Goal: Use online tool/utility: Utilize a website feature to perform a specific function

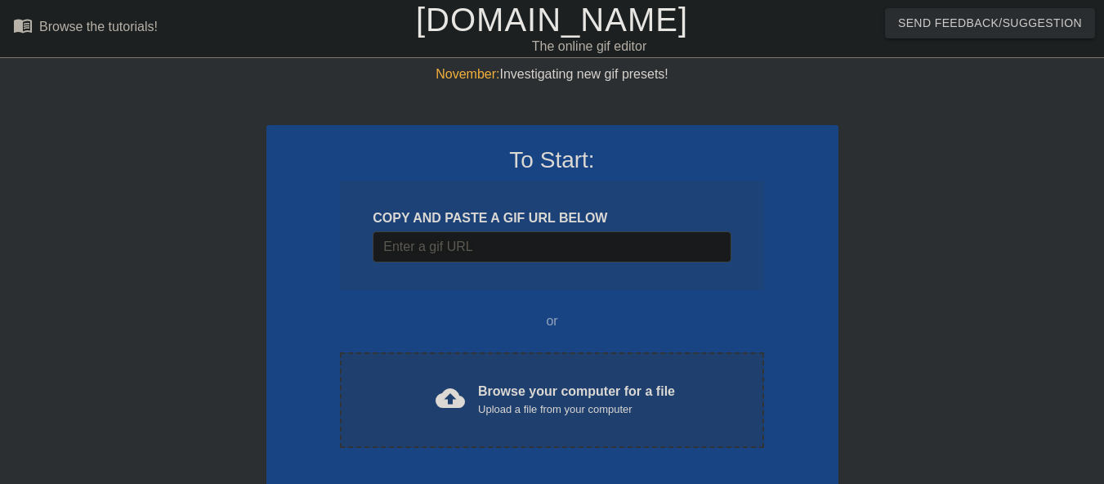
click at [488, 375] on div "cloud_upload Browse your computer for a file Upload a file from your computer C…" at bounding box center [551, 400] width 423 height 96
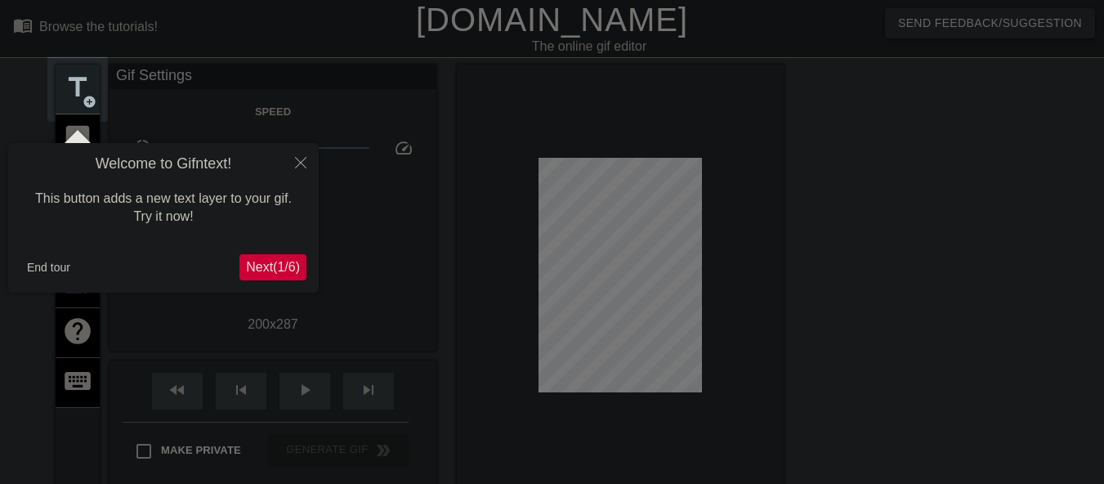
scroll to position [40, 0]
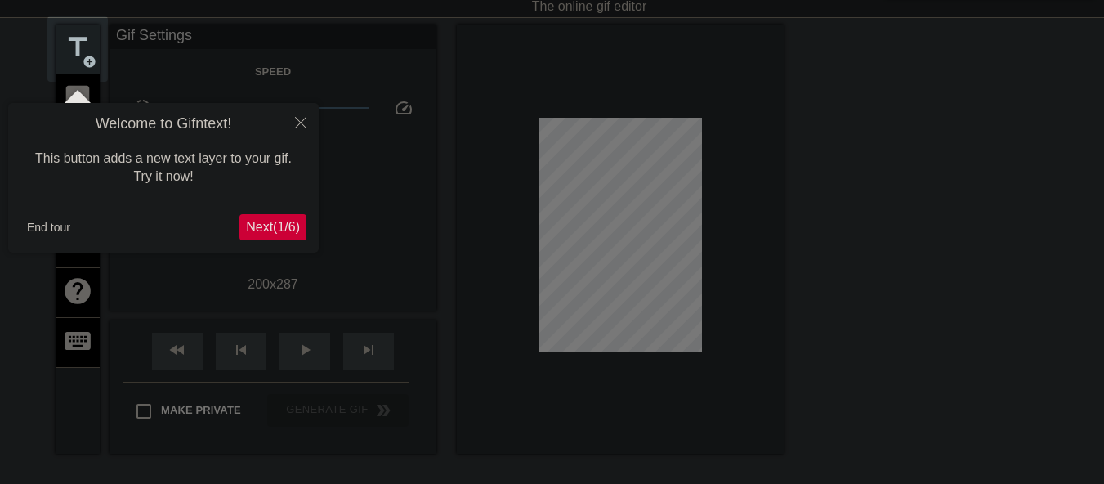
click at [64, 243] on div "Welcome to Gifntext! This button adds a new text layer to your gif. Try it now!…" at bounding box center [163, 178] width 311 height 150
click at [61, 234] on button "End tour" at bounding box center [48, 227] width 56 height 25
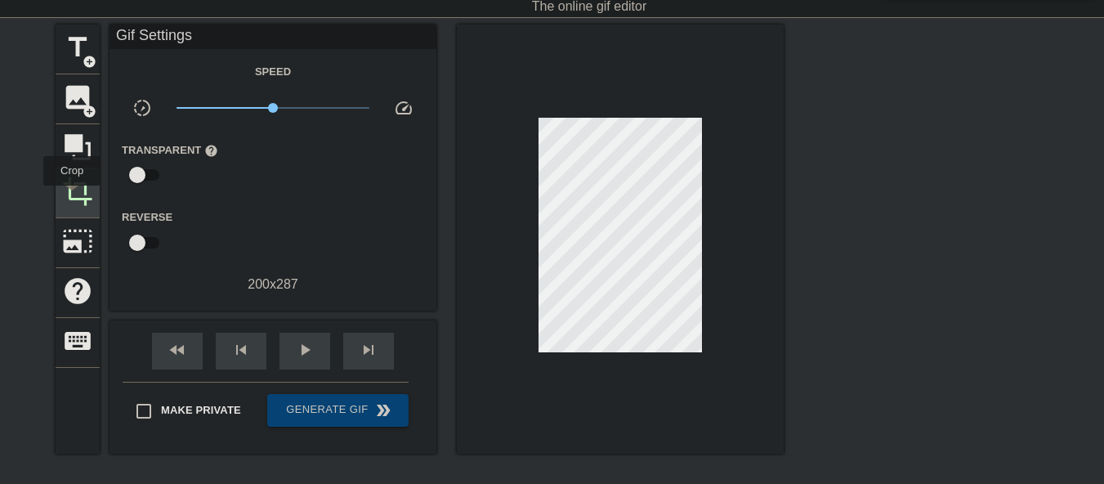
click at [72, 197] on span "crop" at bounding box center [77, 191] width 31 height 31
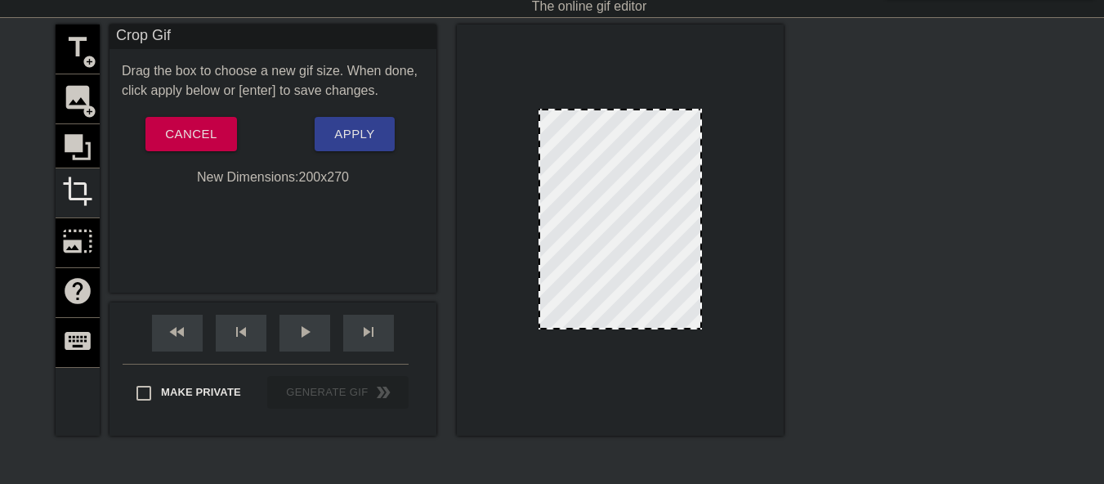
drag, startPoint x: 659, startPoint y: 341, endPoint x: 656, endPoint y: 327, distance: 14.1
click at [368, 130] on span "Apply" at bounding box center [354, 133] width 40 height 21
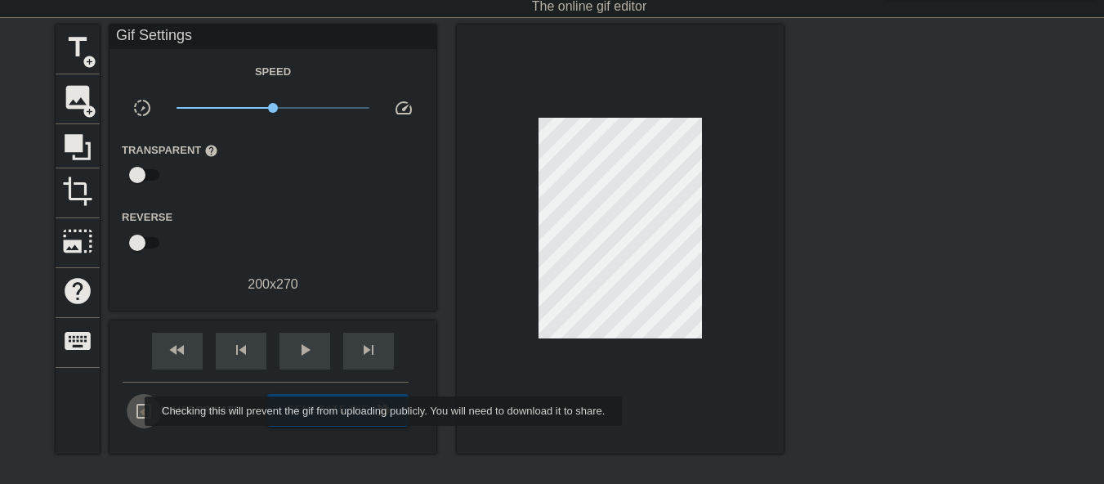
click at [134, 411] on input "Make Private" at bounding box center [144, 411] width 34 height 34
checkbox input "true"
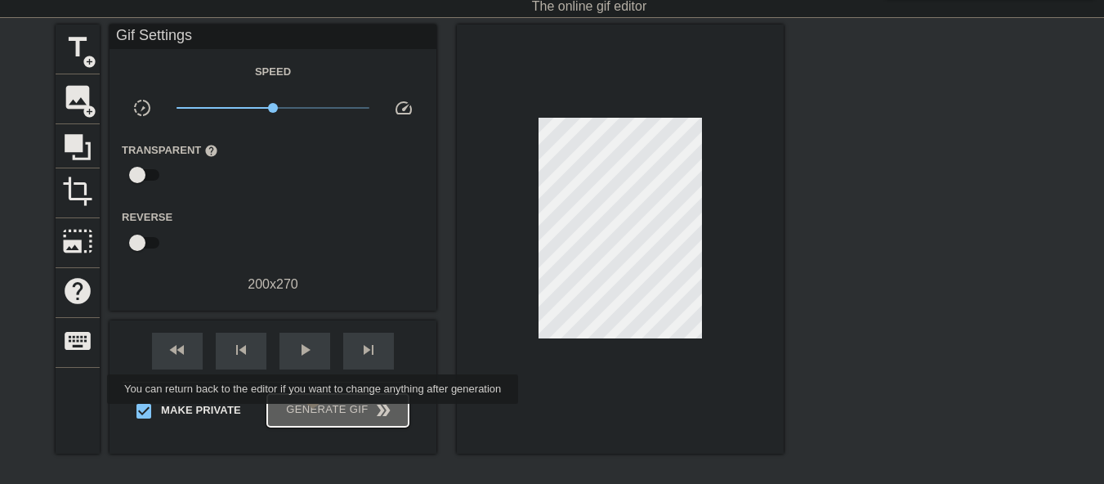
click at [315, 415] on span "Generate Gif double_arrow" at bounding box center [338, 410] width 128 height 20
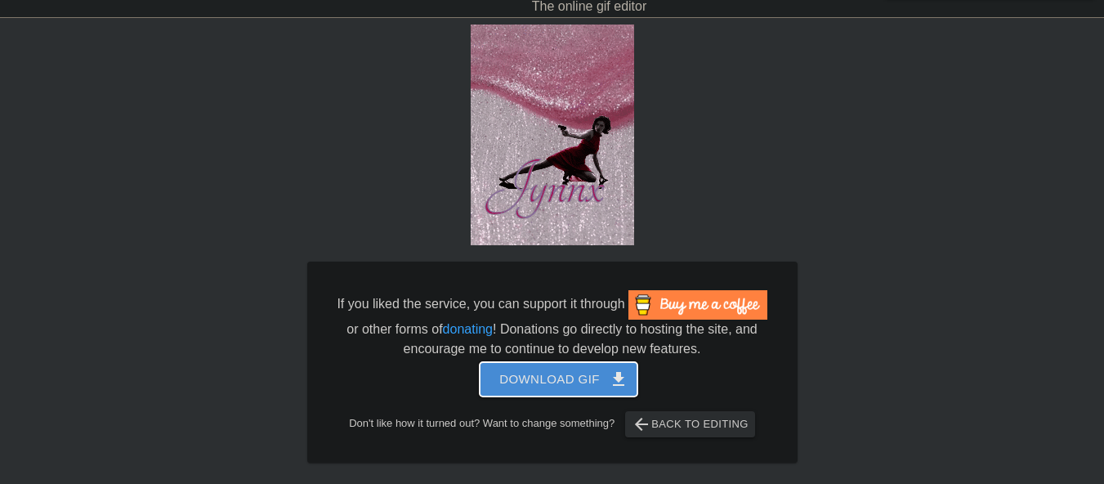
click at [588, 389] on span "Download gif get_app" at bounding box center [558, 379] width 118 height 21
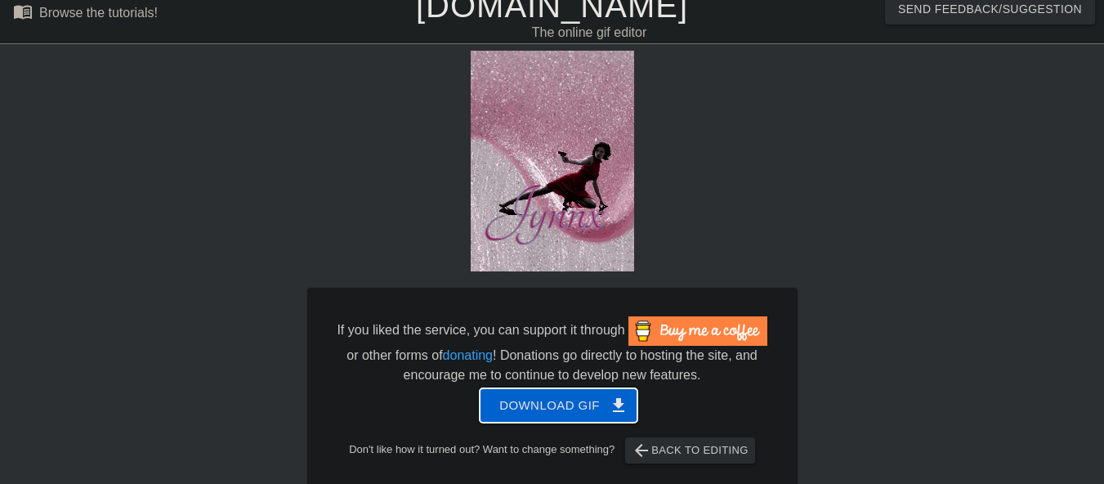
scroll to position [0, 0]
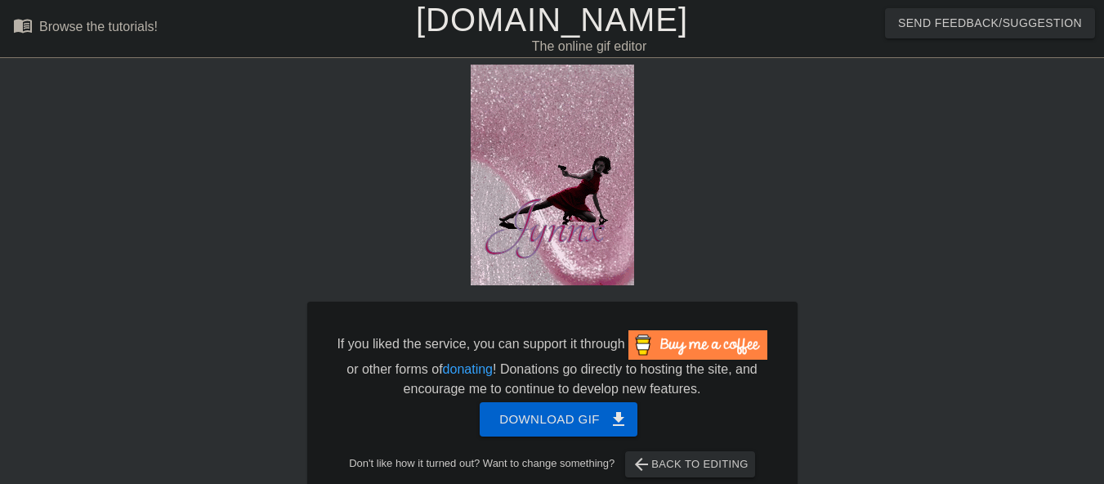
click at [557, 34] on link "[DOMAIN_NAME]" at bounding box center [552, 20] width 272 height 36
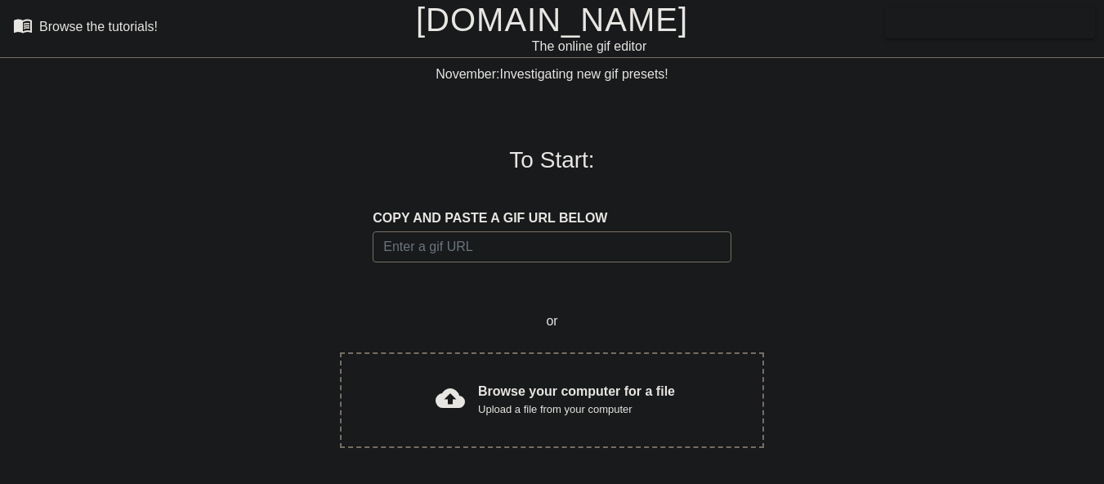
click at [383, 414] on div "cloud_upload Browse your computer for a file Upload a file from your computer" at bounding box center [551, 400] width 355 height 37
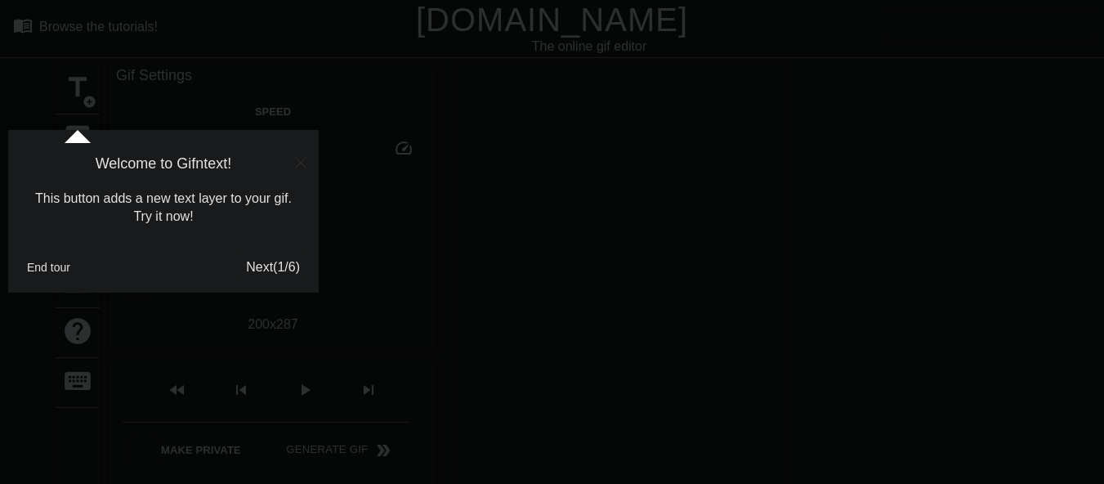
scroll to position [40, 0]
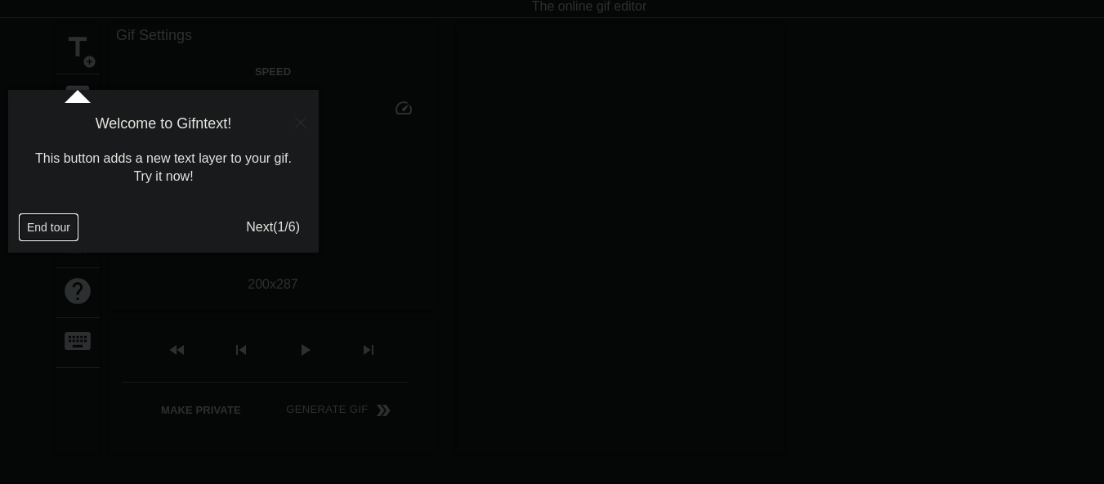
click at [37, 230] on button "End tour" at bounding box center [48, 227] width 56 height 25
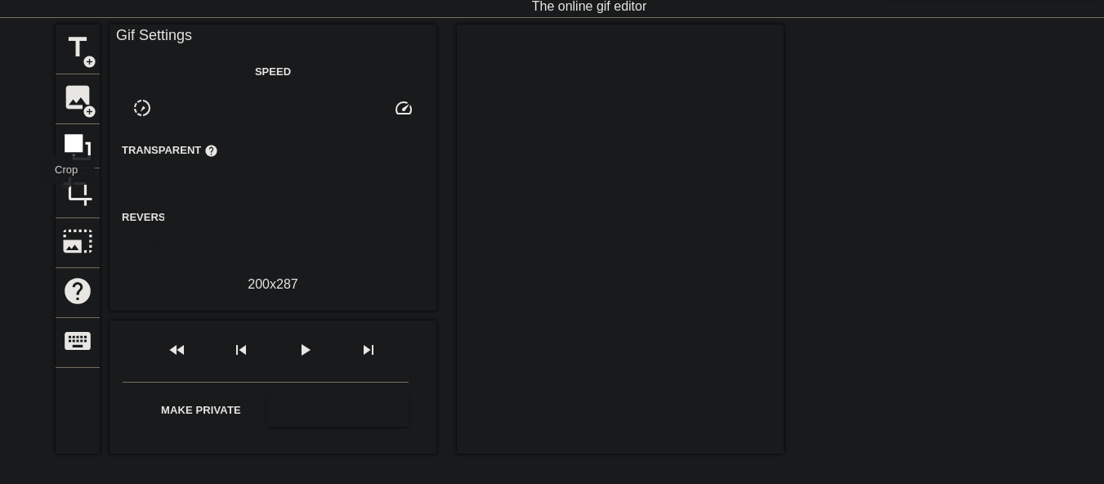
click at [67, 196] on span "crop" at bounding box center [77, 191] width 31 height 31
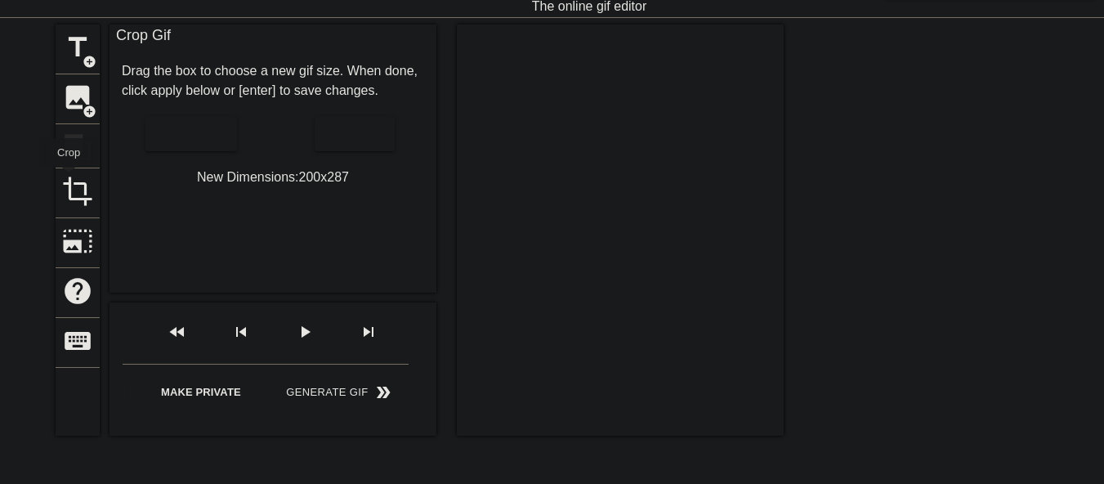
click at [69, 180] on span "crop" at bounding box center [77, 191] width 31 height 31
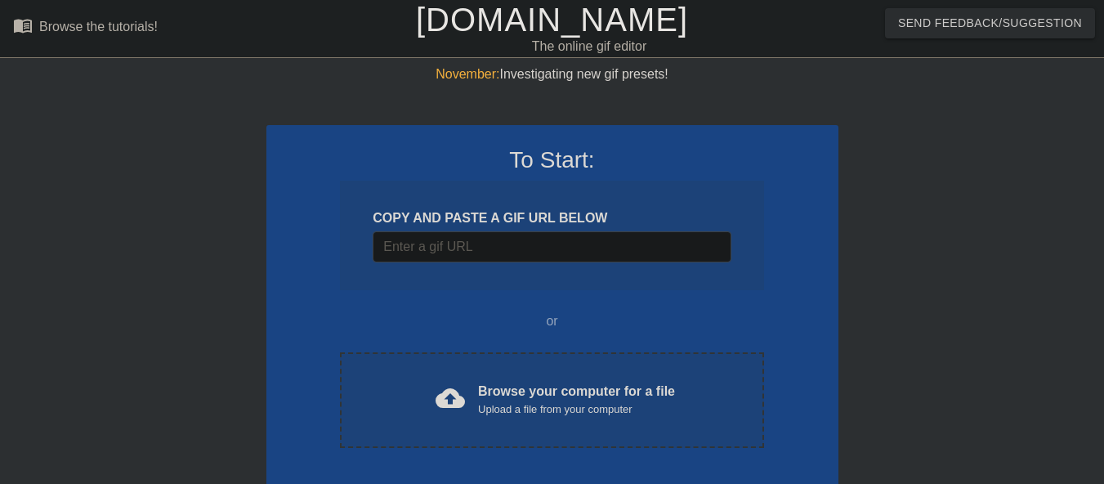
scroll to position [40, 0]
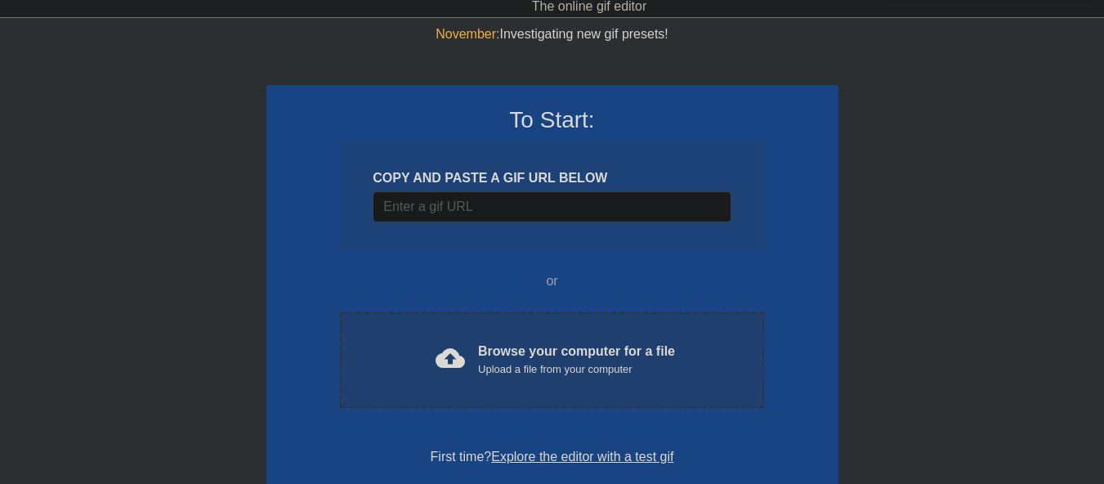
click at [525, 347] on div "Browse your computer for a file Upload a file from your computer" at bounding box center [576, 360] width 197 height 36
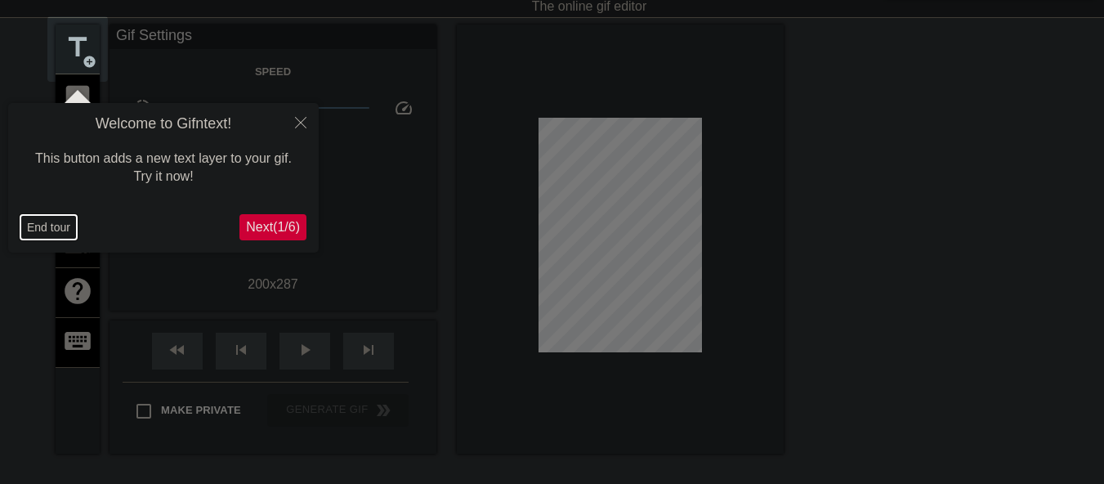
click at [37, 223] on button "End tour" at bounding box center [48, 227] width 56 height 25
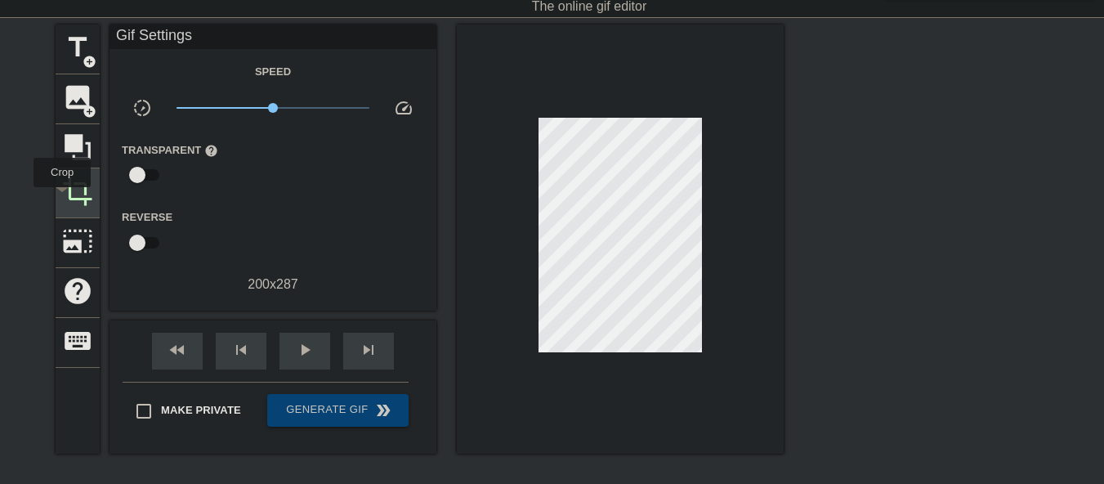
click at [66, 195] on span "crop" at bounding box center [77, 191] width 31 height 31
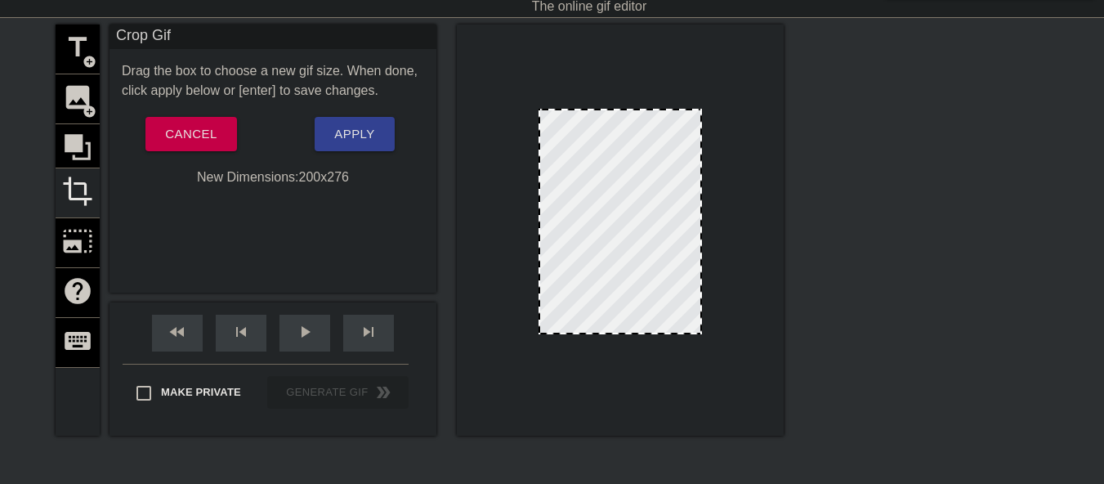
drag, startPoint x: 616, startPoint y: 342, endPoint x: 619, endPoint y: 333, distance: 9.3
click at [619, 333] on div at bounding box center [620, 333] width 160 height 8
click at [362, 135] on span "Apply" at bounding box center [354, 133] width 40 height 21
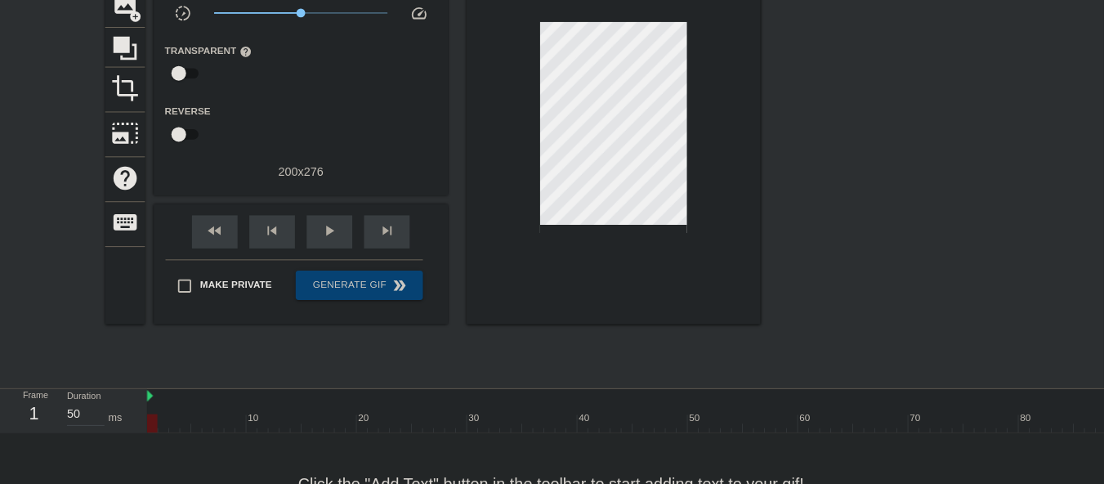
scroll to position [133, 0]
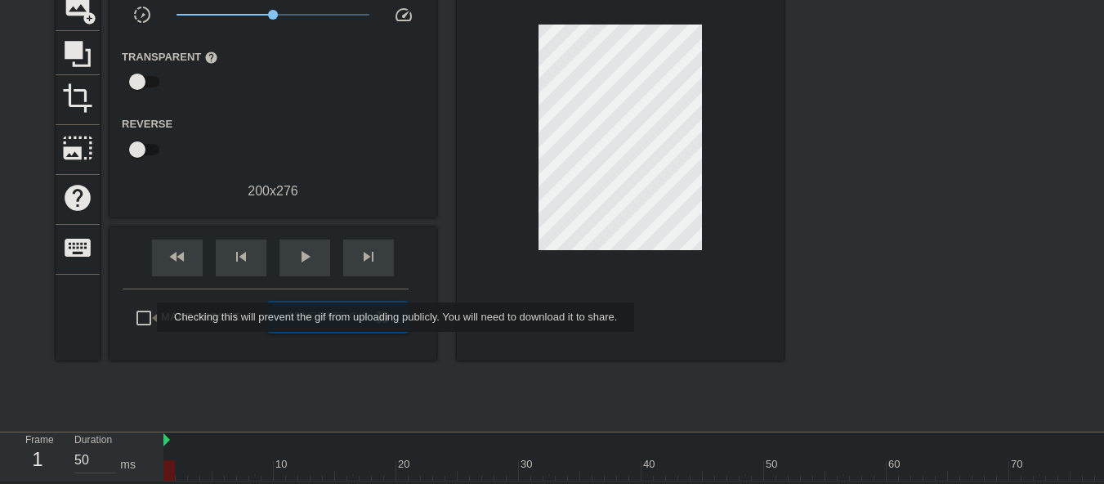
click at [146, 317] on input "Make Private" at bounding box center [144, 318] width 34 height 34
checkbox input "true"
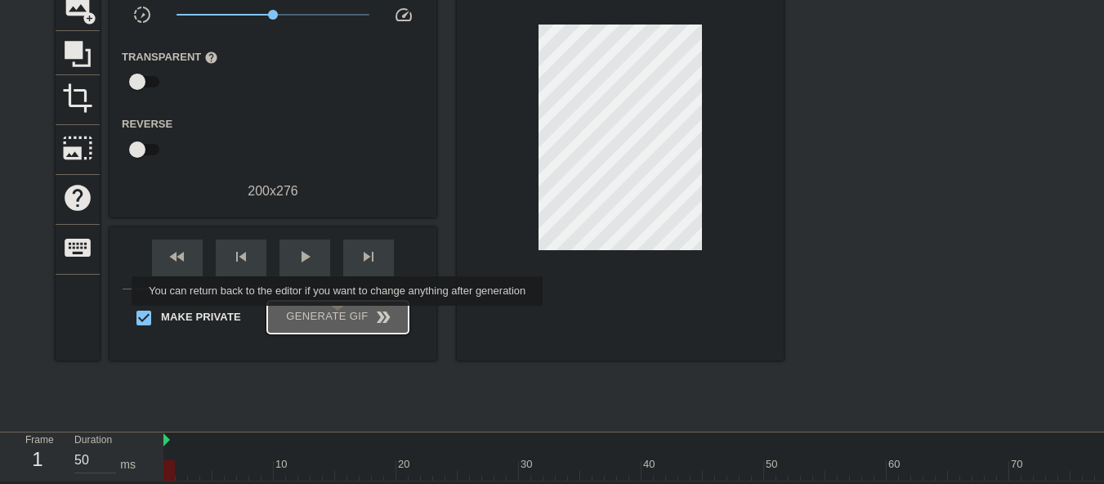
click at [339, 317] on span "Generate Gif double_arrow" at bounding box center [338, 317] width 128 height 20
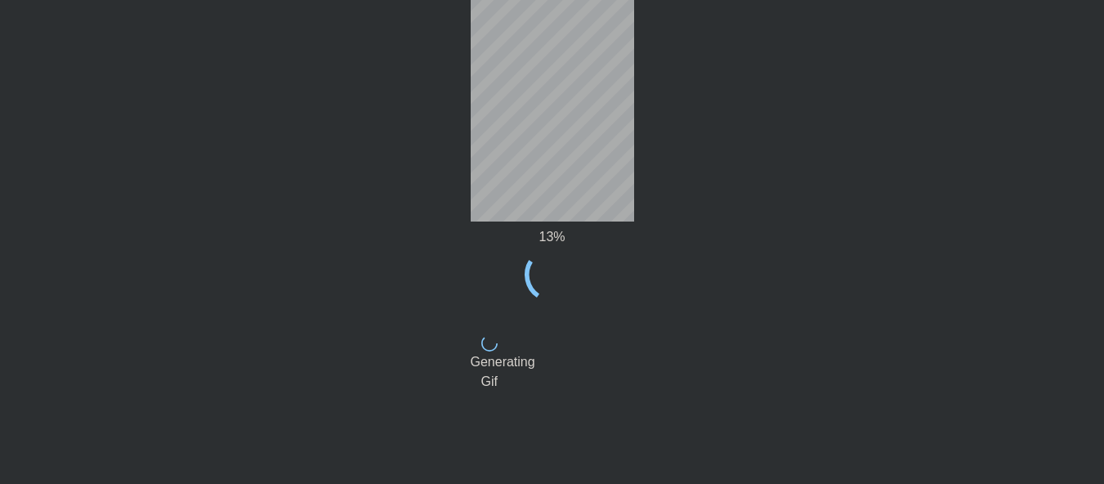
scroll to position [0, 0]
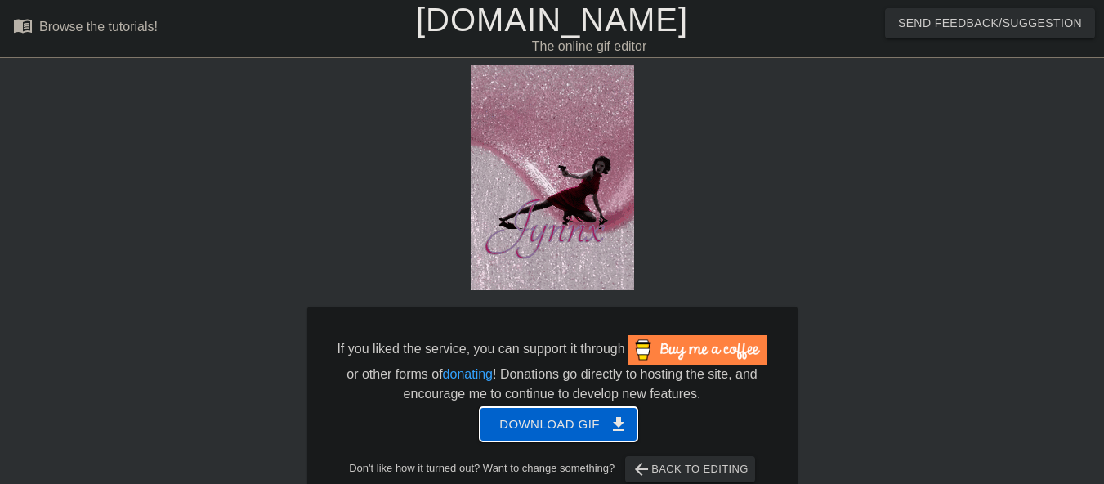
click at [573, 425] on span "Download gif get_app" at bounding box center [558, 423] width 118 height 21
